Goal: Feedback & Contribution: Submit feedback/report problem

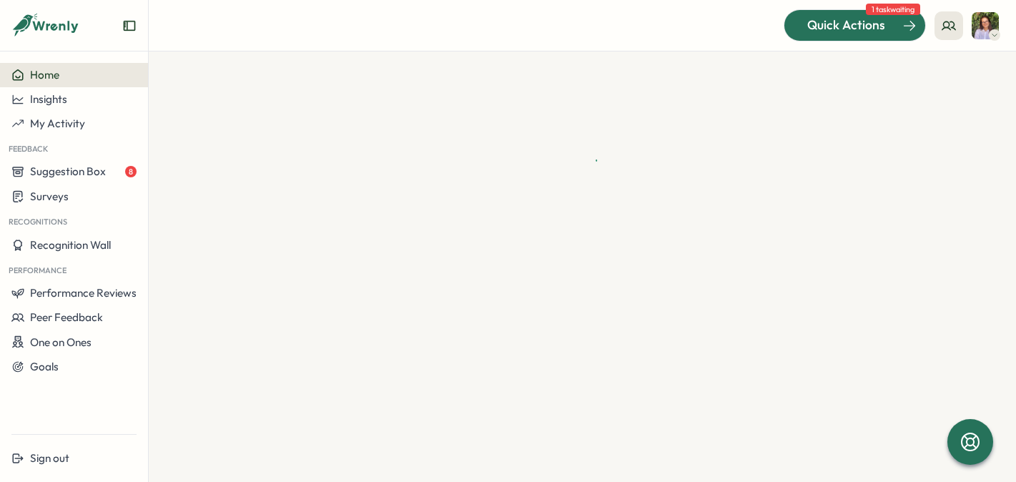
click at [868, 25] on span "Quick Actions" at bounding box center [846, 25] width 78 height 19
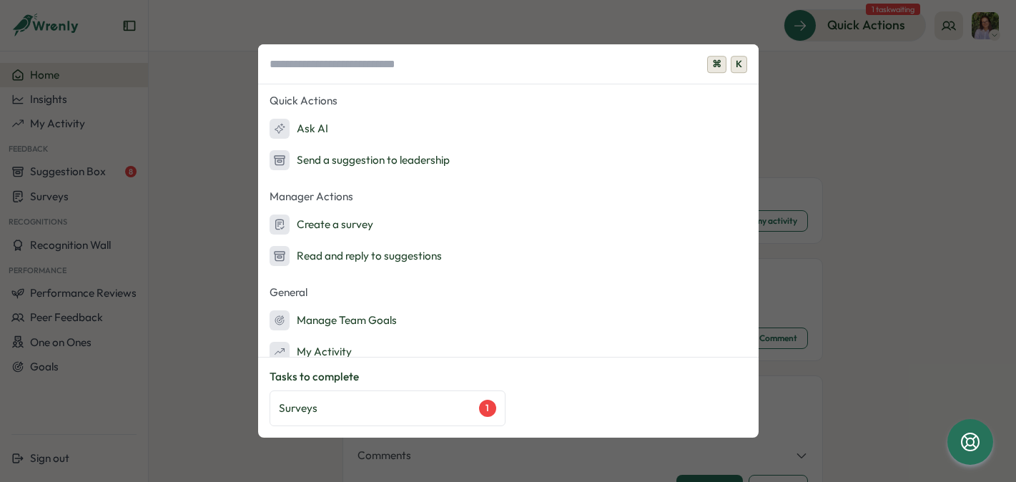
click at [854, 121] on div "⌘ K Quick Actions Ask AI Send a suggestion to leadership Manager Actions Create…" at bounding box center [508, 241] width 1016 height 482
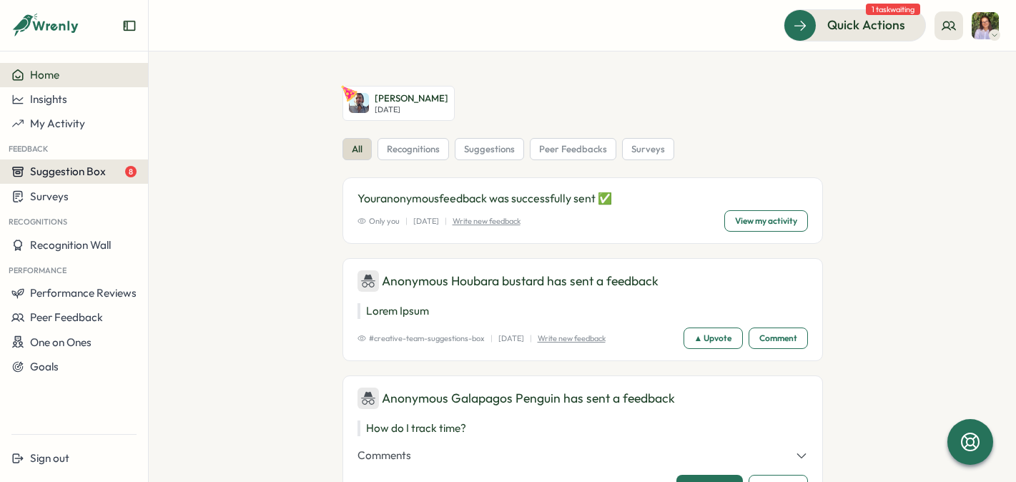
click at [106, 172] on div "Suggestion Box 8" at bounding box center [73, 171] width 125 height 13
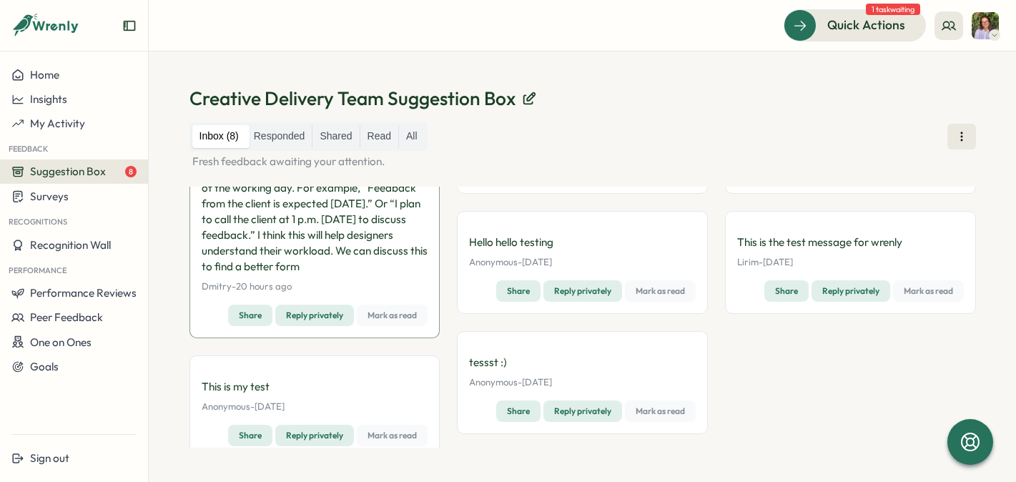
scroll to position [96, 0]
click at [948, 28] on icon at bounding box center [949, 26] width 14 height 14
click at [978, 31] on img at bounding box center [985, 25] width 27 height 27
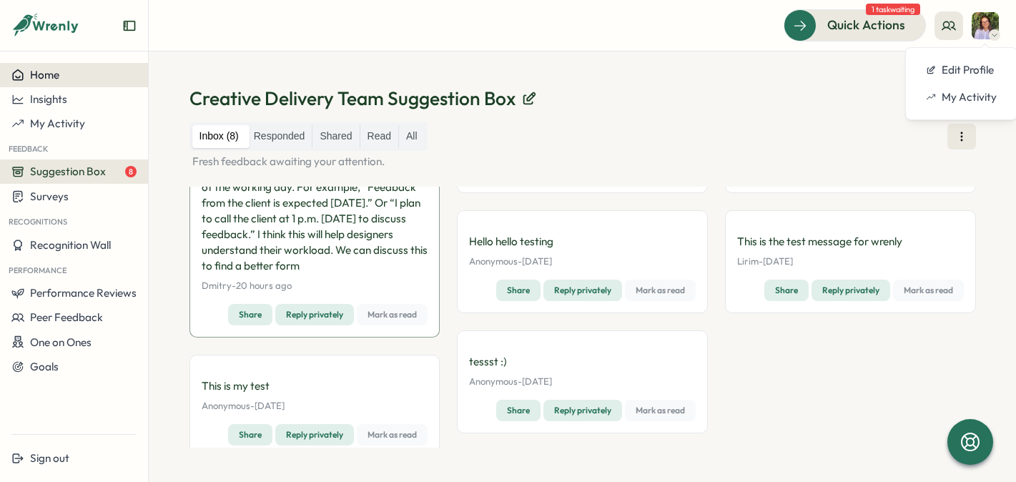
click at [42, 79] on span "Home" at bounding box center [44, 75] width 29 height 14
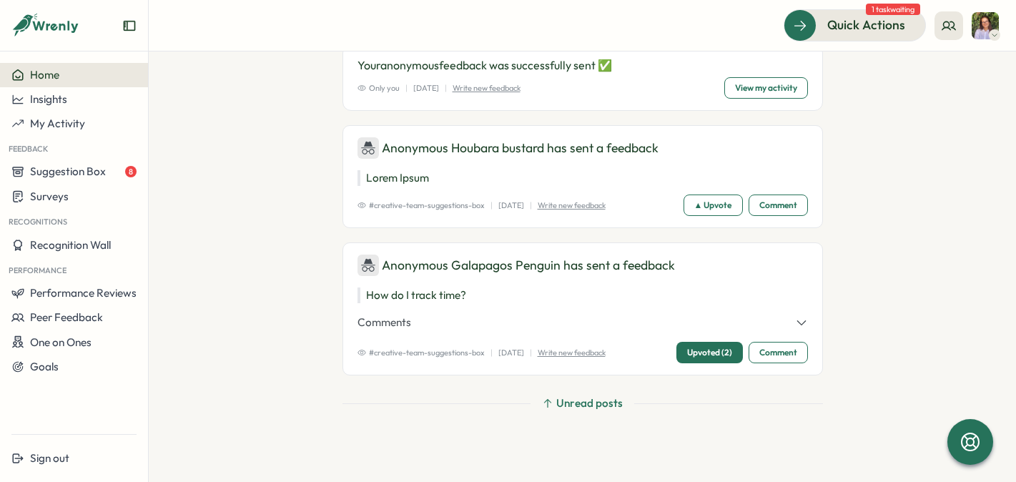
scroll to position [104, 0]
